Goal: Navigation & Orientation: Find specific page/section

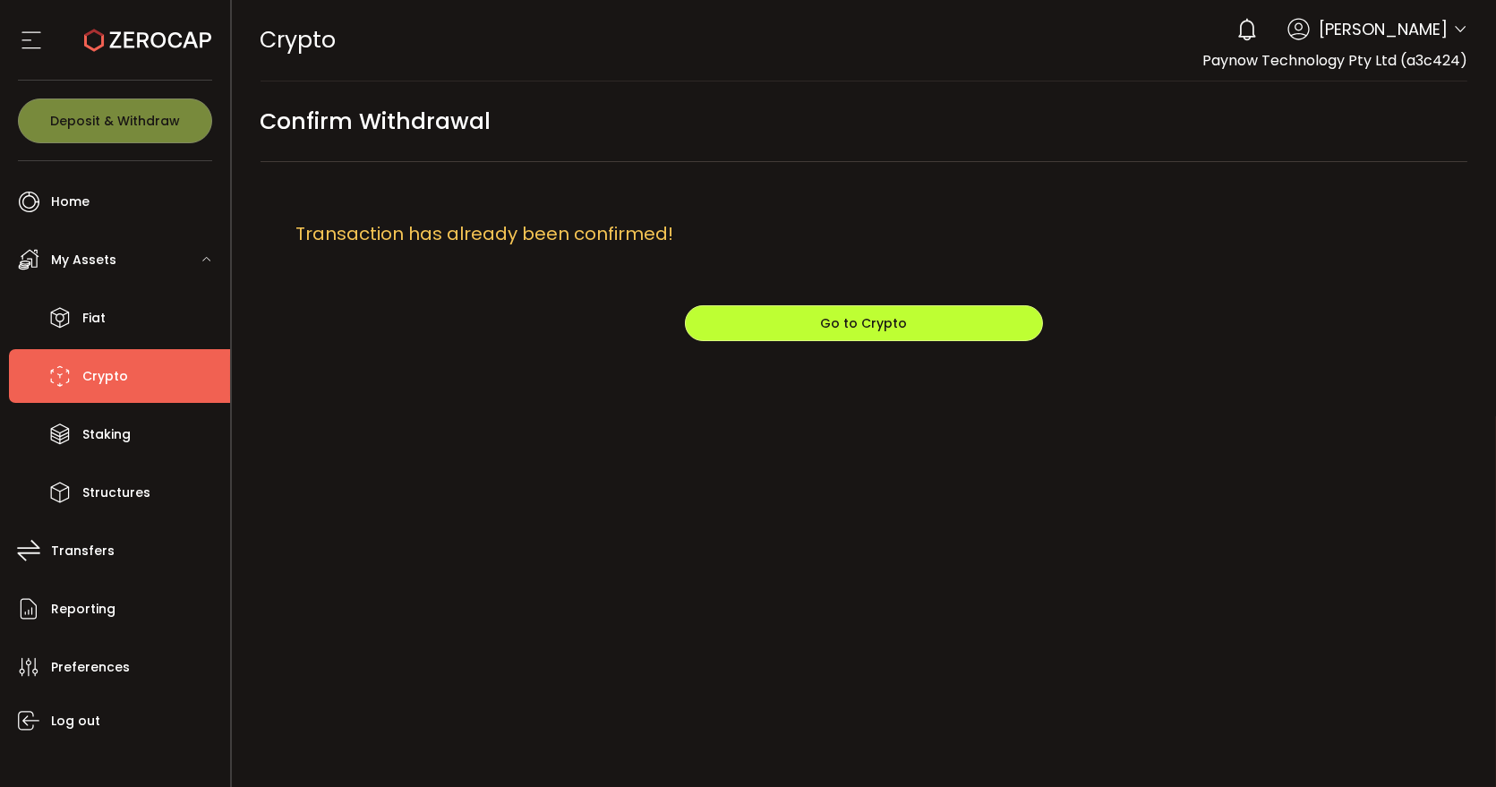
click at [923, 328] on button "Go to Crypto" at bounding box center [864, 323] width 358 height 36
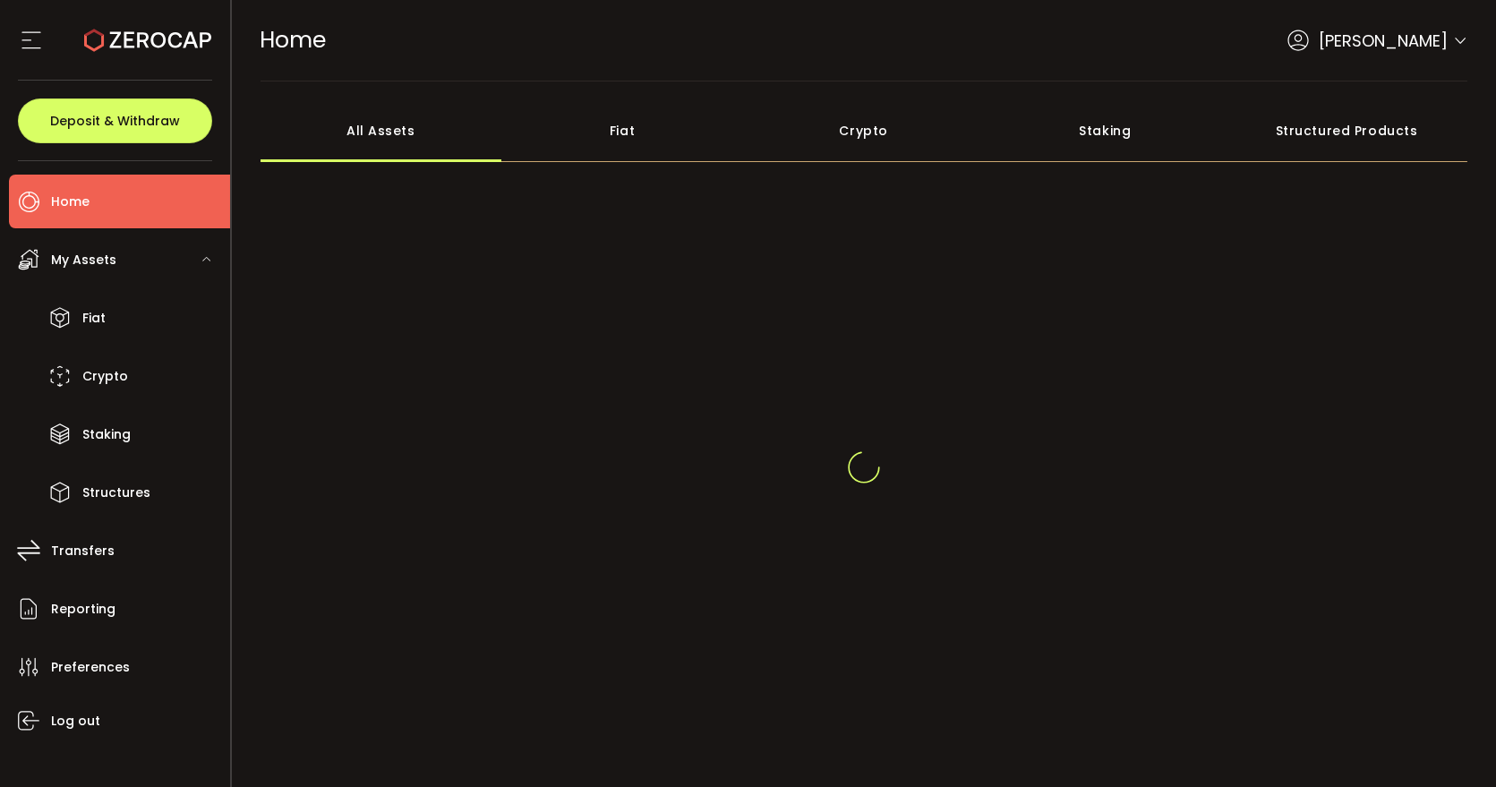
click at [135, 199] on li "Home" at bounding box center [119, 202] width 221 height 54
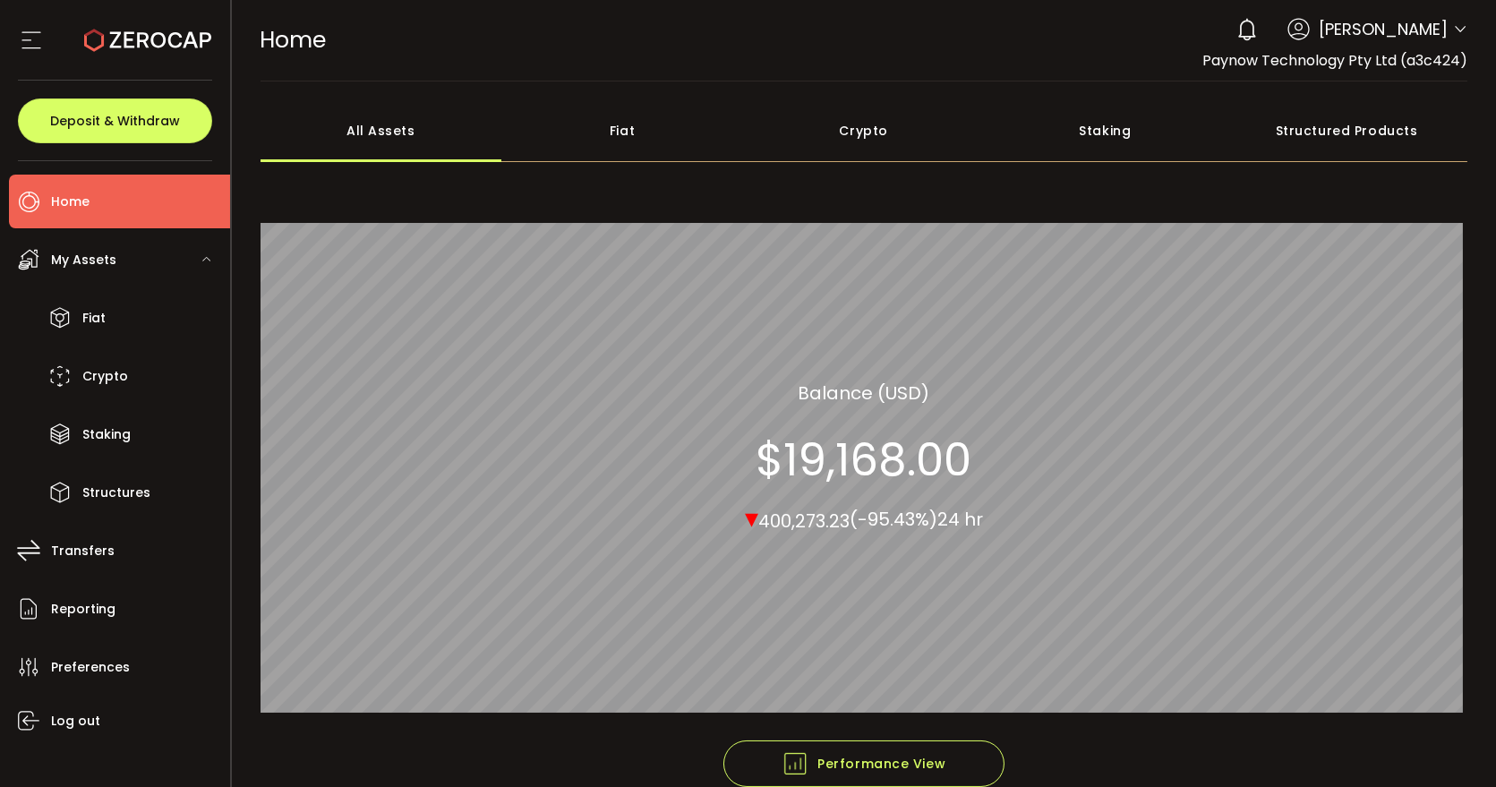
click at [142, 182] on li "Home" at bounding box center [119, 202] width 221 height 54
